Goal: Navigation & Orientation: Find specific page/section

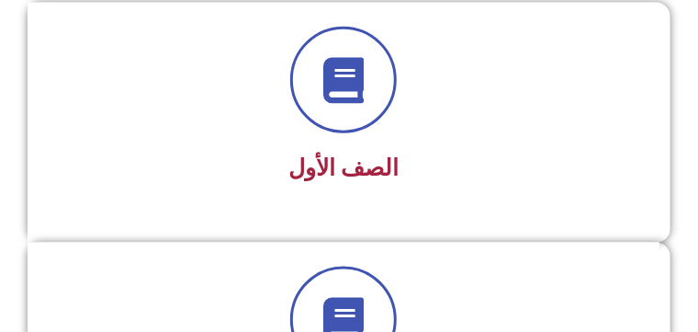
scroll to position [451, 0]
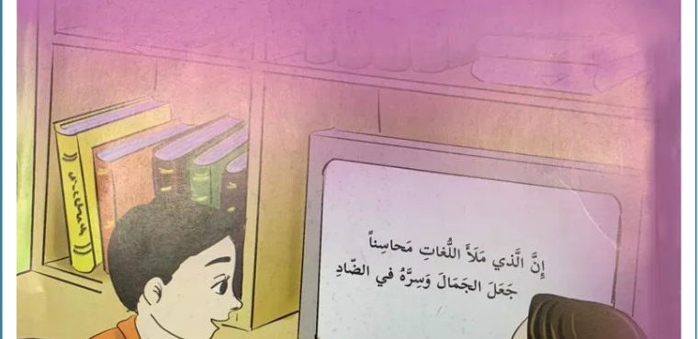
scroll to position [529, 0]
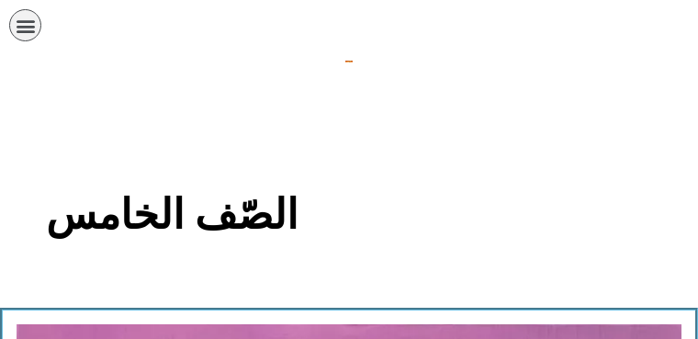
scroll to position [529, 0]
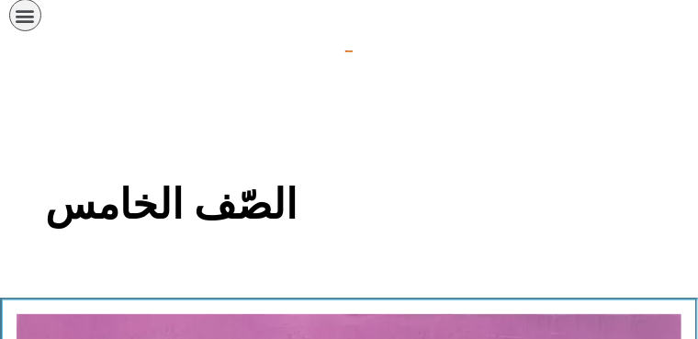
scroll to position [8, 0]
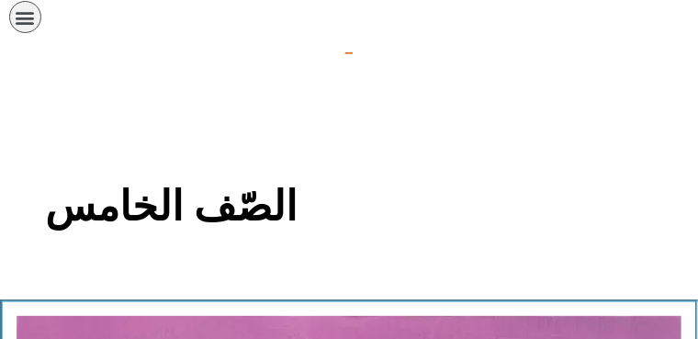
click at [25, 17] on icon "כפתור פתיחת תפריט" at bounding box center [26, 17] width 20 height 20
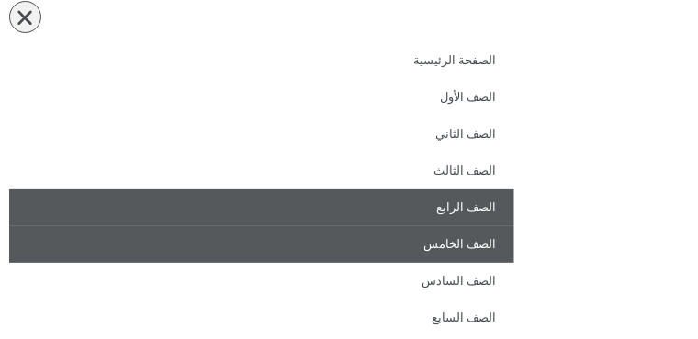
click at [429, 195] on link "الصف الرابع" at bounding box center [261, 207] width 505 height 37
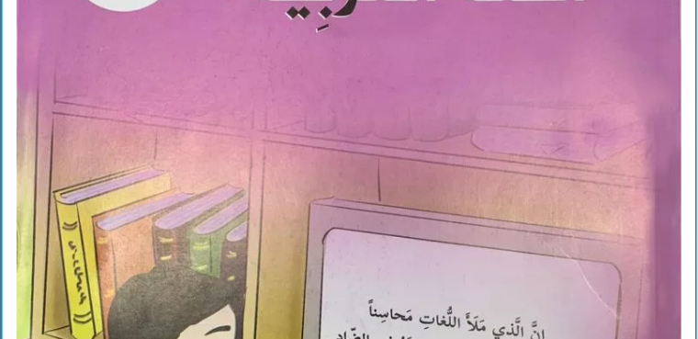
scroll to position [464, 0]
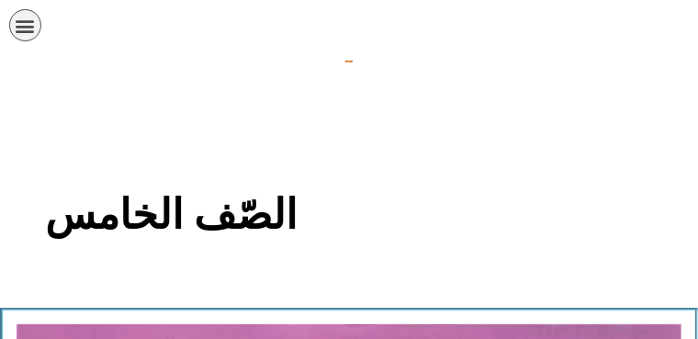
click at [28, 21] on icon "כפתור פתיחת תפריט" at bounding box center [26, 26] width 20 height 20
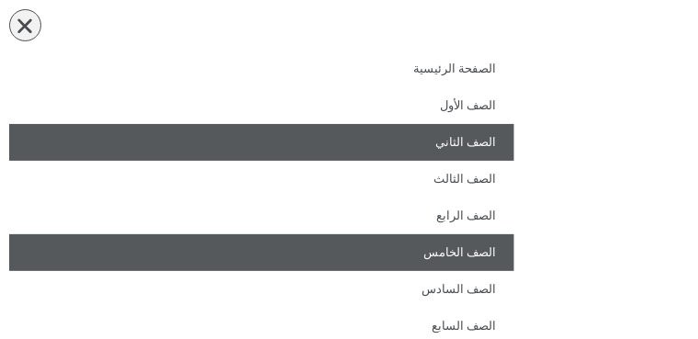
click at [514, 148] on link "الصف الثاني" at bounding box center [261, 142] width 505 height 37
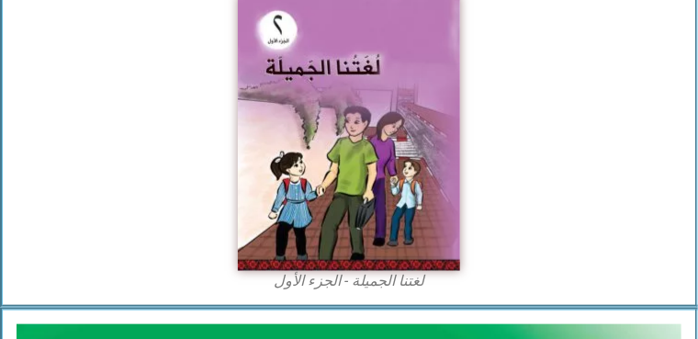
scroll to position [330, 0]
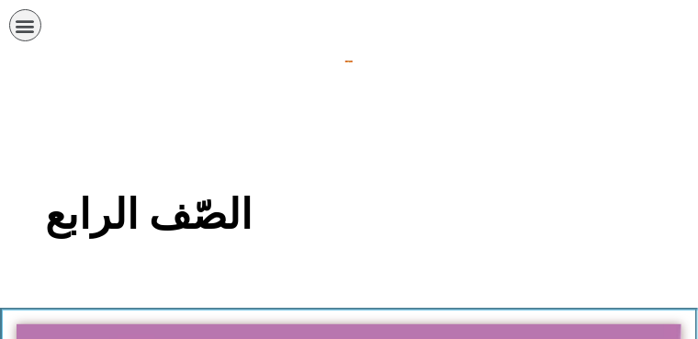
click at [16, 30] on icon "כפתור פתיחת תפריט" at bounding box center [26, 26] width 20 height 20
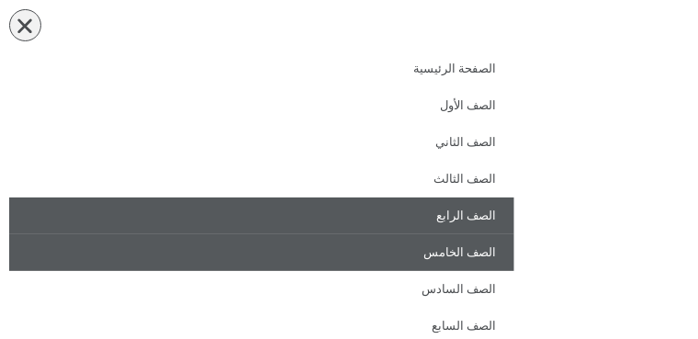
click at [435, 249] on link "الصف الخامس" at bounding box center [261, 252] width 505 height 37
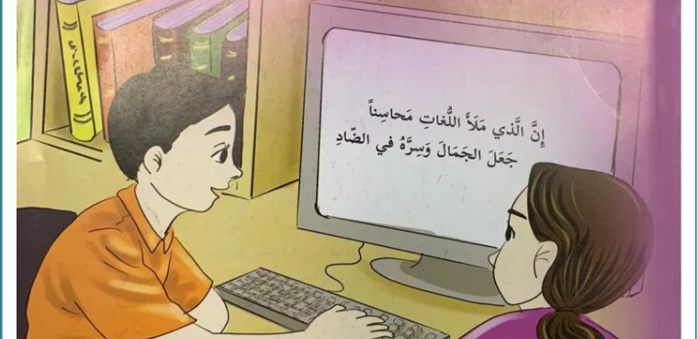
scroll to position [665, 0]
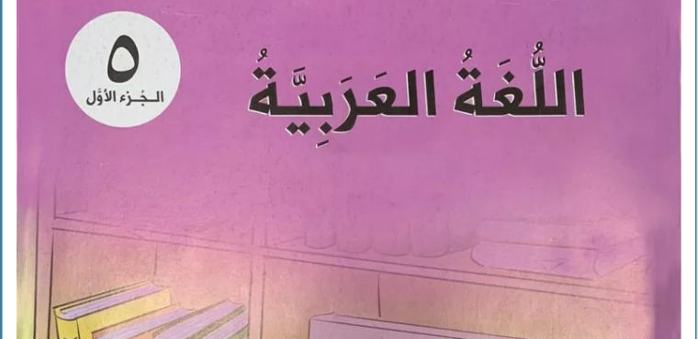
scroll to position [0, 0]
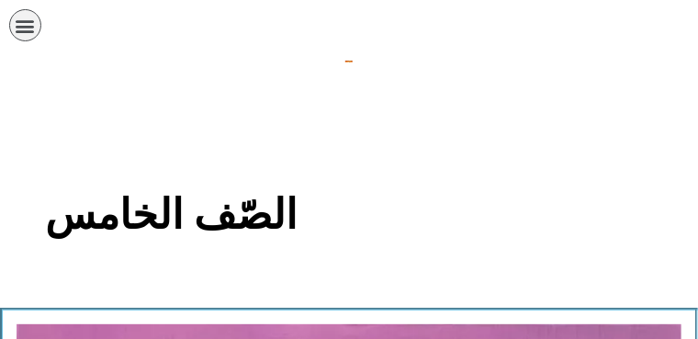
click at [19, 37] on div "תפריט" at bounding box center [25, 25] width 32 height 32
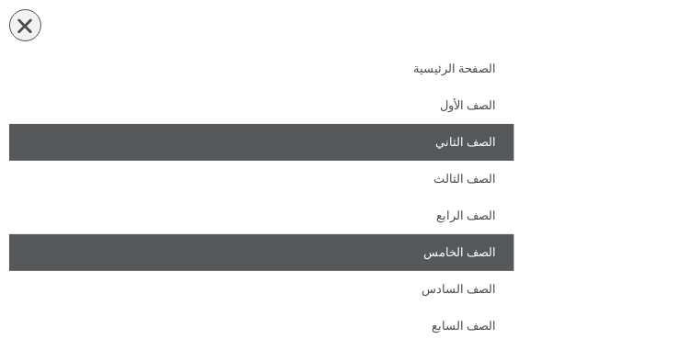
click at [326, 143] on link "الصف الثاني" at bounding box center [261, 142] width 505 height 37
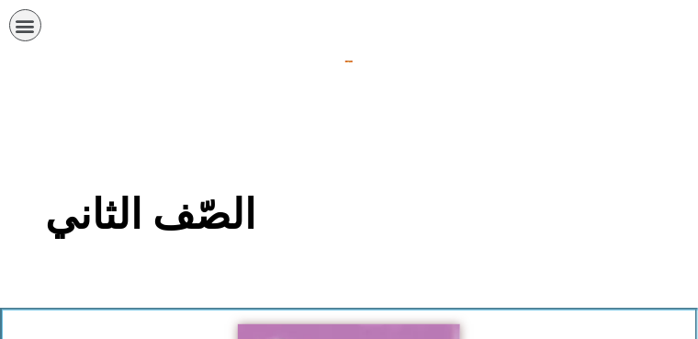
click at [16, 20] on icon "כפתור פתיחת תפריט" at bounding box center [26, 26] width 20 height 20
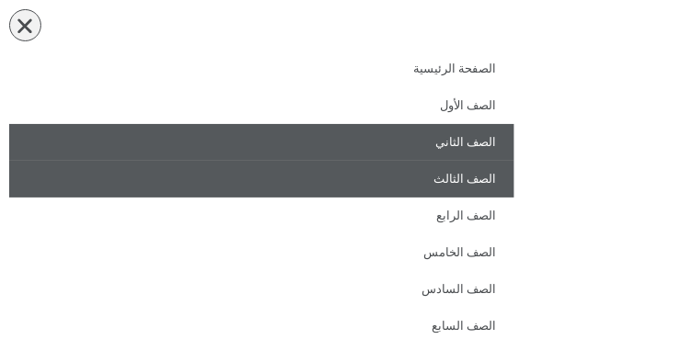
click at [488, 175] on link "الصف الثالث" at bounding box center [261, 179] width 505 height 37
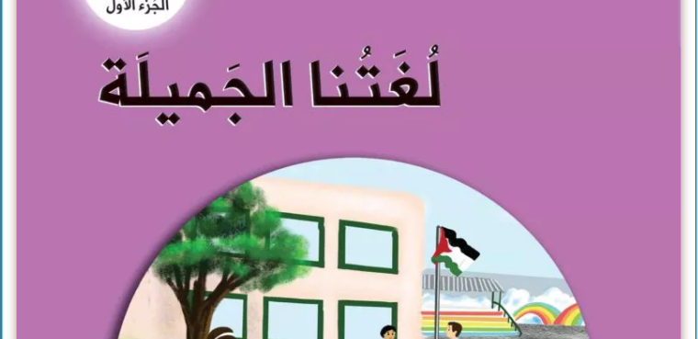
scroll to position [676, 0]
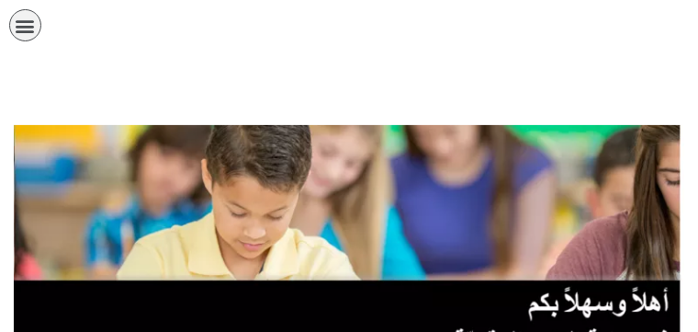
click at [20, 26] on icon "כפתור פתיחת תפריט" at bounding box center [26, 26] width 20 height 20
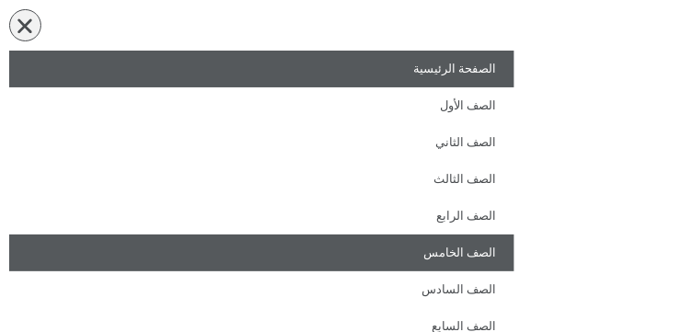
click at [488, 241] on link "الصف الخامس" at bounding box center [261, 252] width 505 height 37
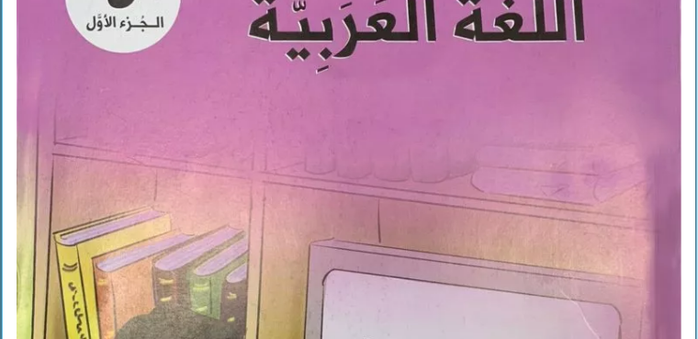
scroll to position [427, 0]
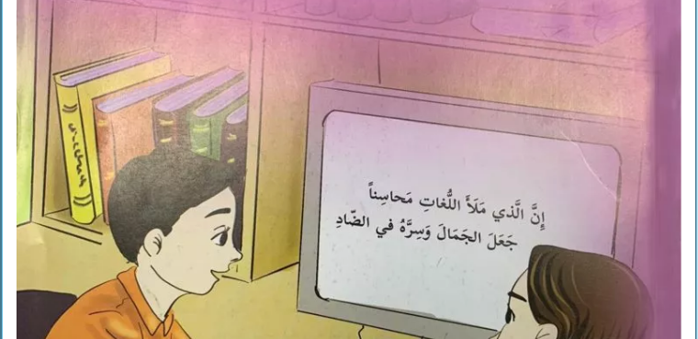
scroll to position [585, 0]
